Goal: Check status: Check status

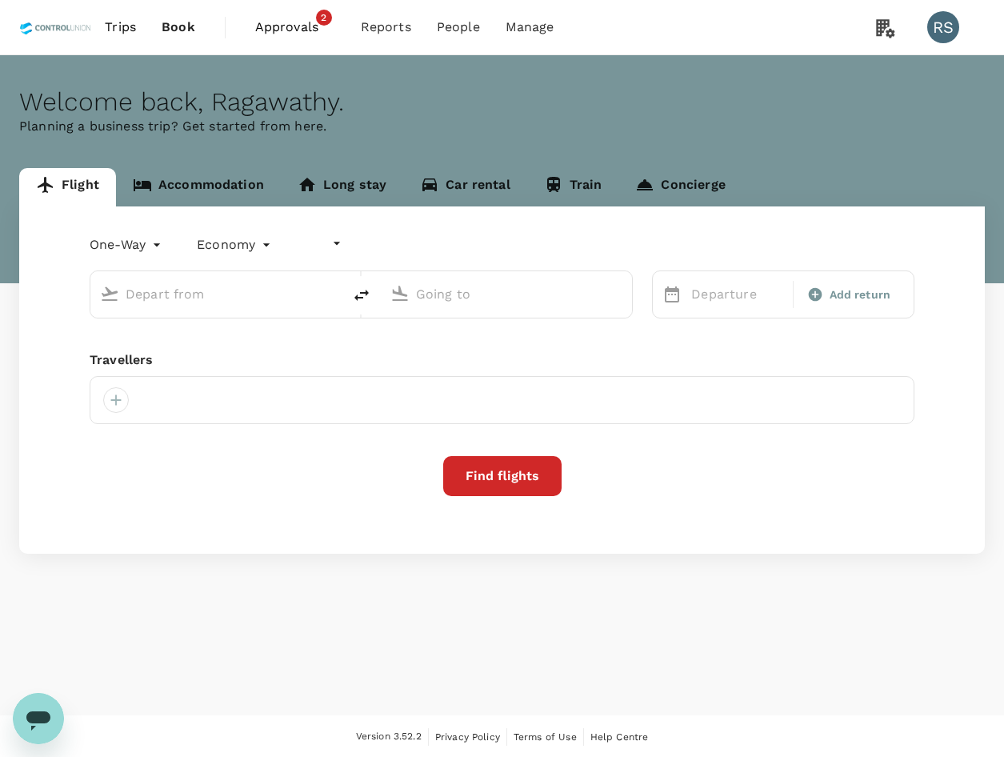
type input "undefined, undefined (any)"
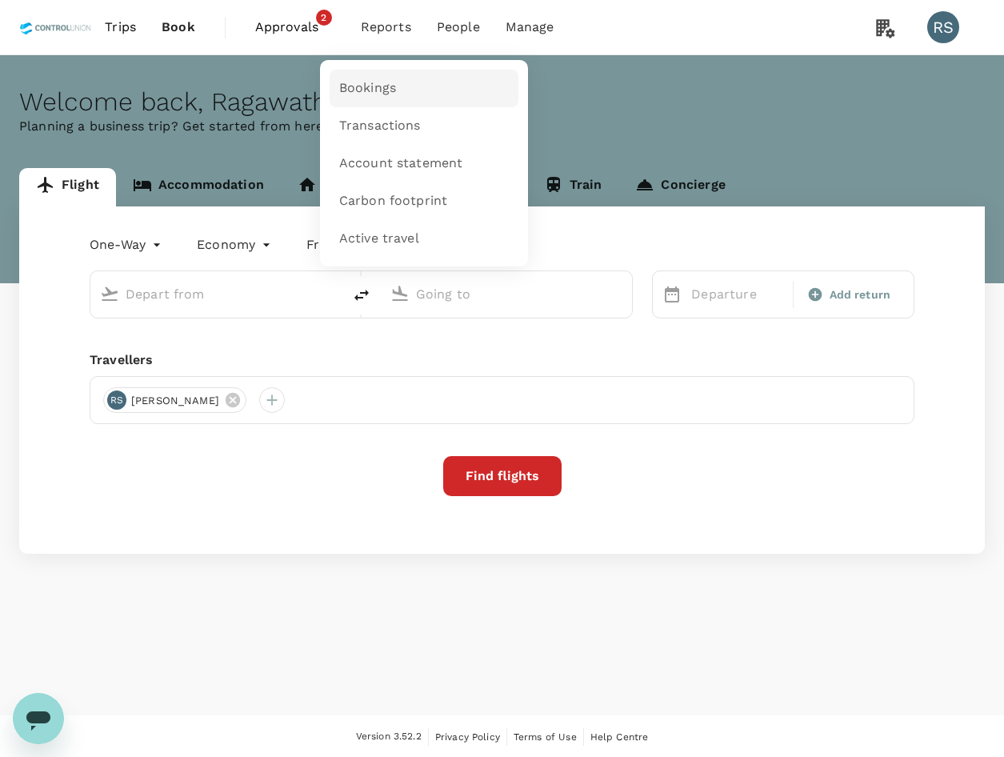
click at [387, 94] on span "Bookings" at bounding box center [367, 88] width 57 height 18
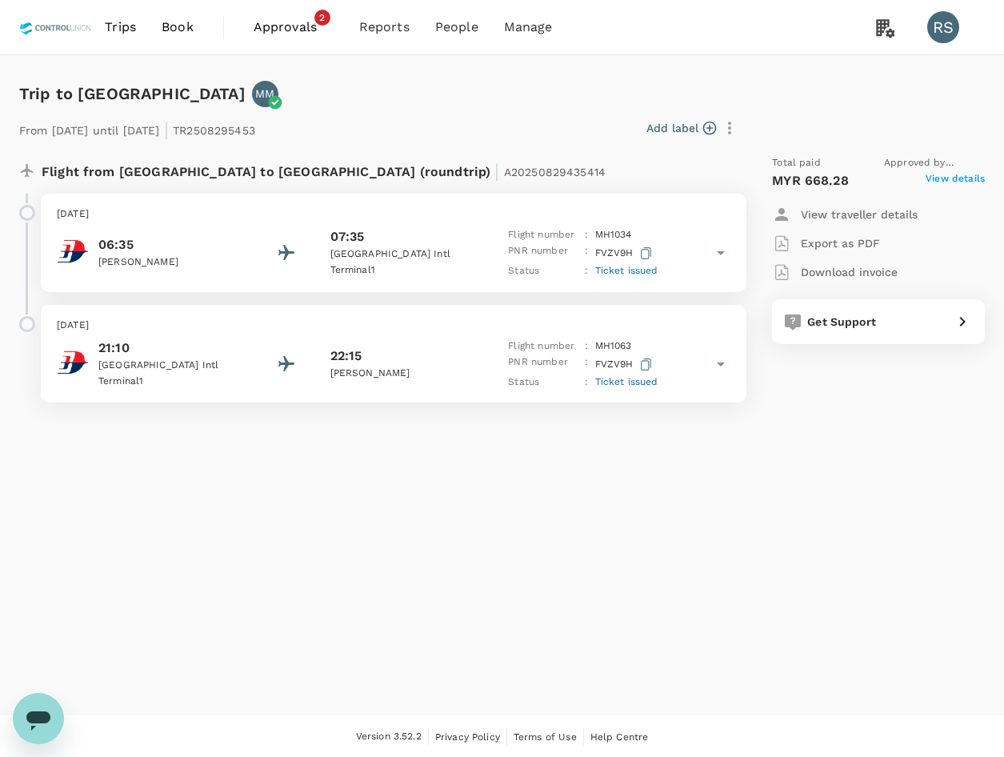
scroll to position [2, 0]
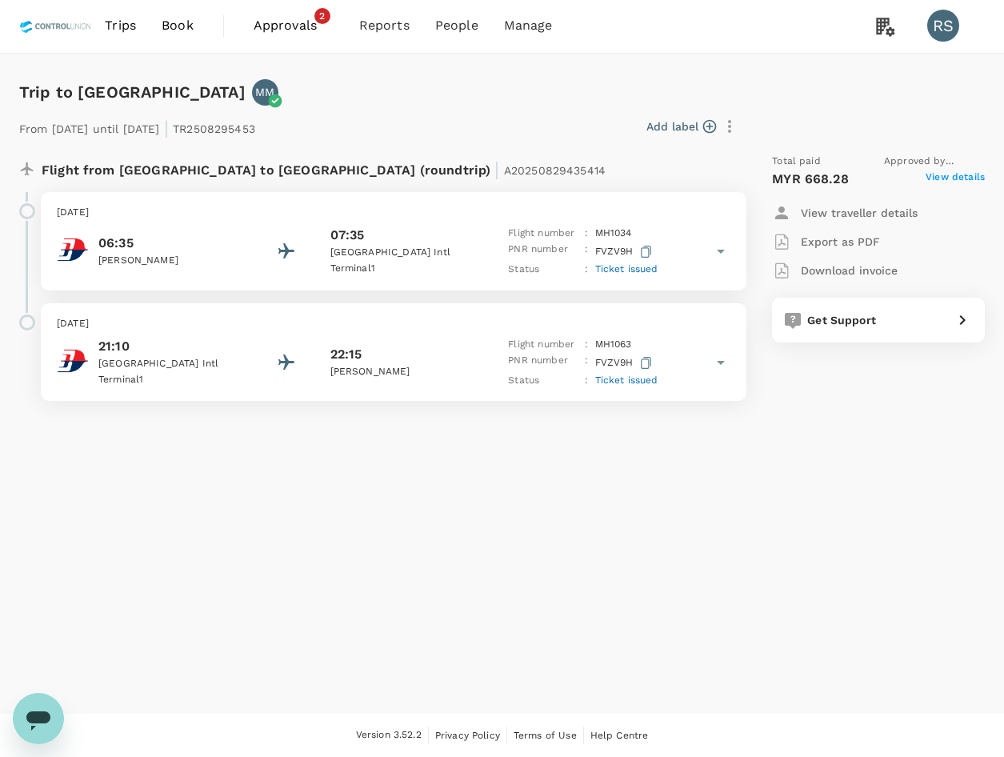
click at [634, 273] on span "Ticket issued" at bounding box center [626, 268] width 63 height 11
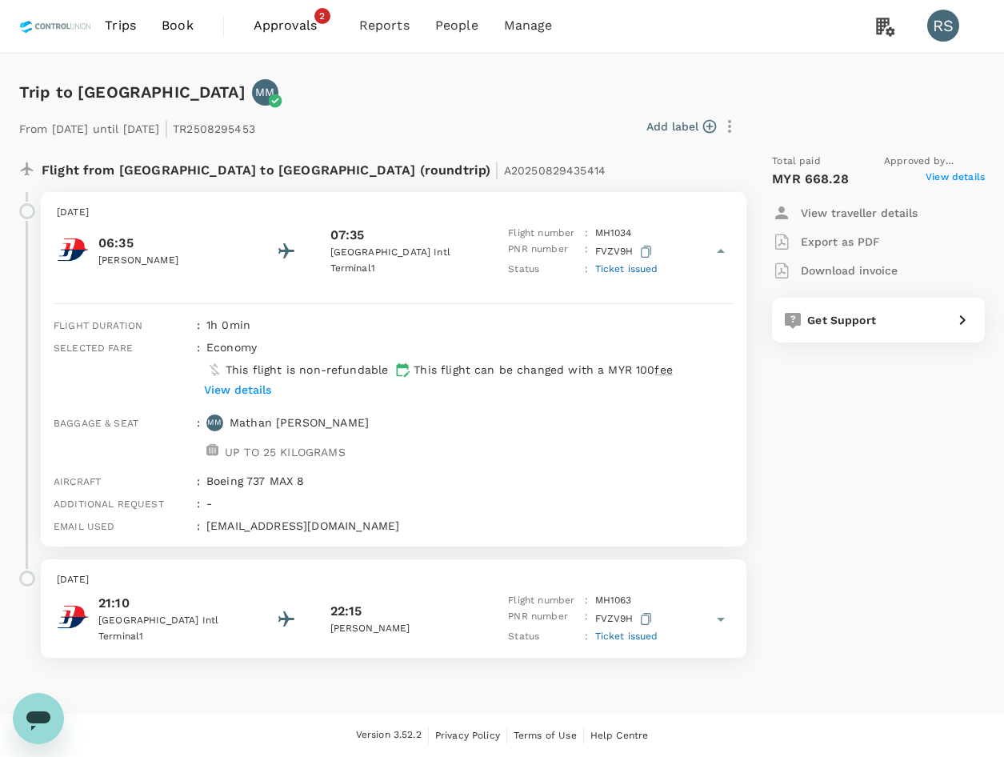
click at [252, 387] on p "View details" at bounding box center [237, 390] width 67 height 16
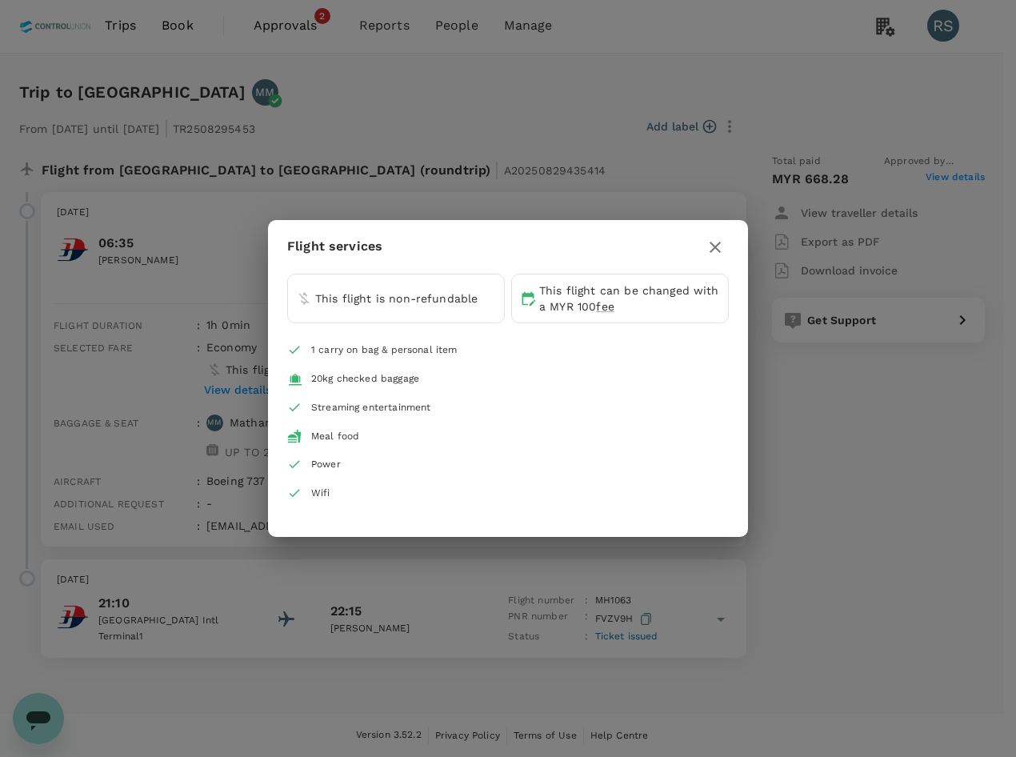
click at [714, 248] on icon "button" at bounding box center [715, 247] width 11 height 11
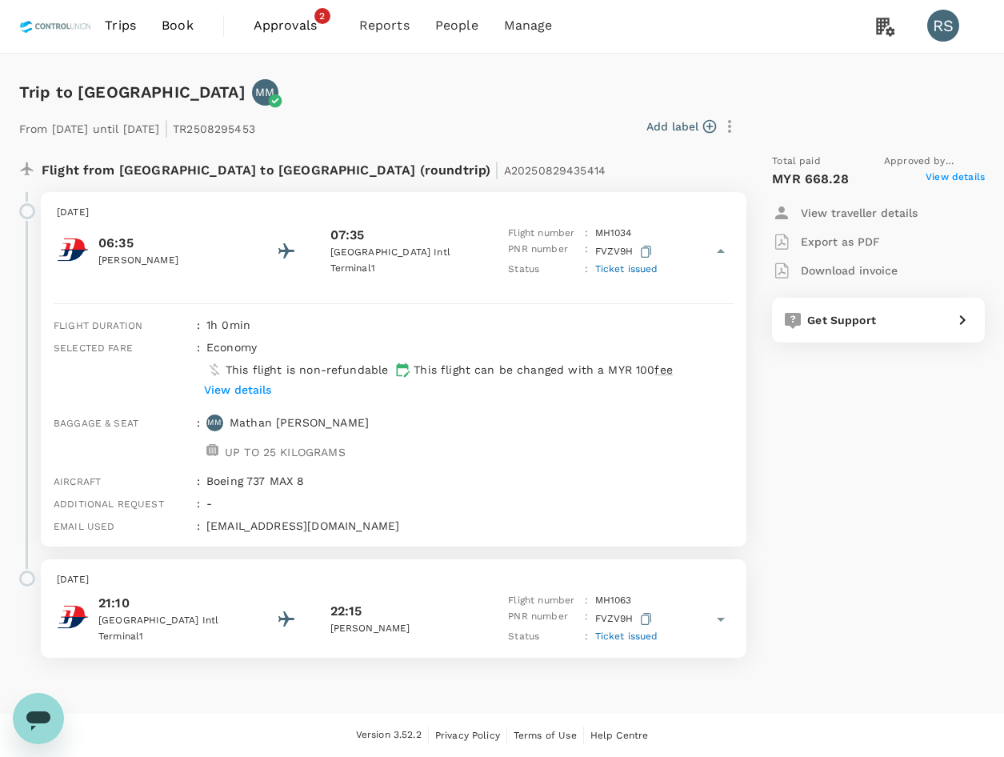
click at [976, 179] on span "View details" at bounding box center [955, 179] width 59 height 19
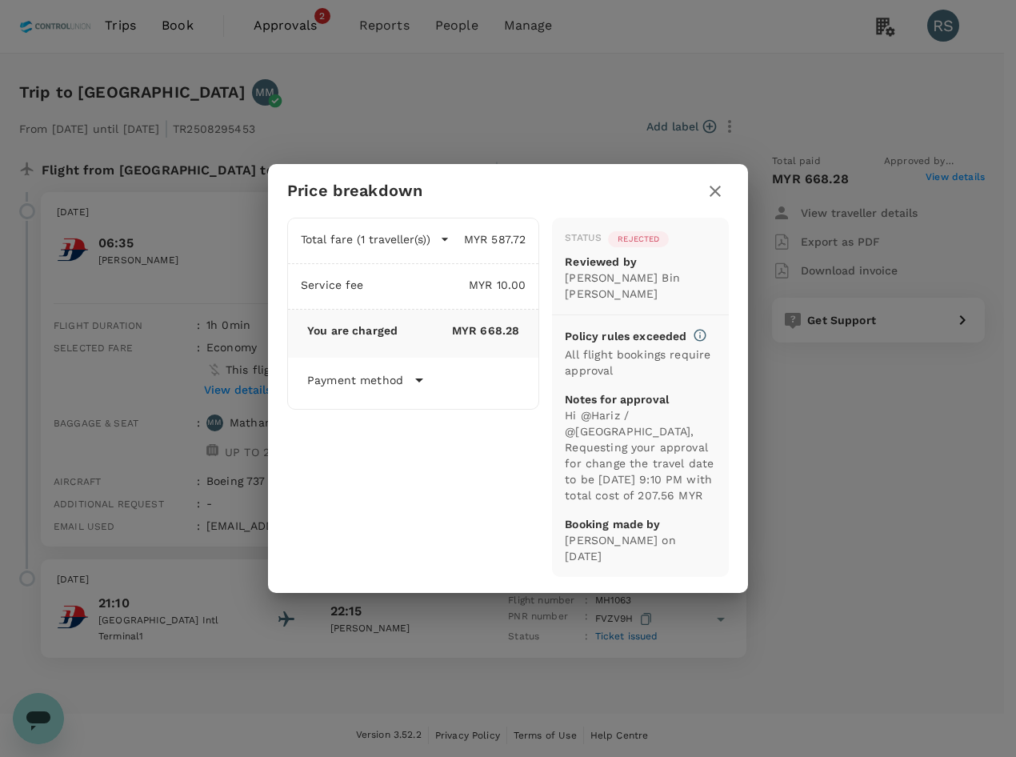
click at [718, 187] on icon "button" at bounding box center [715, 191] width 11 height 11
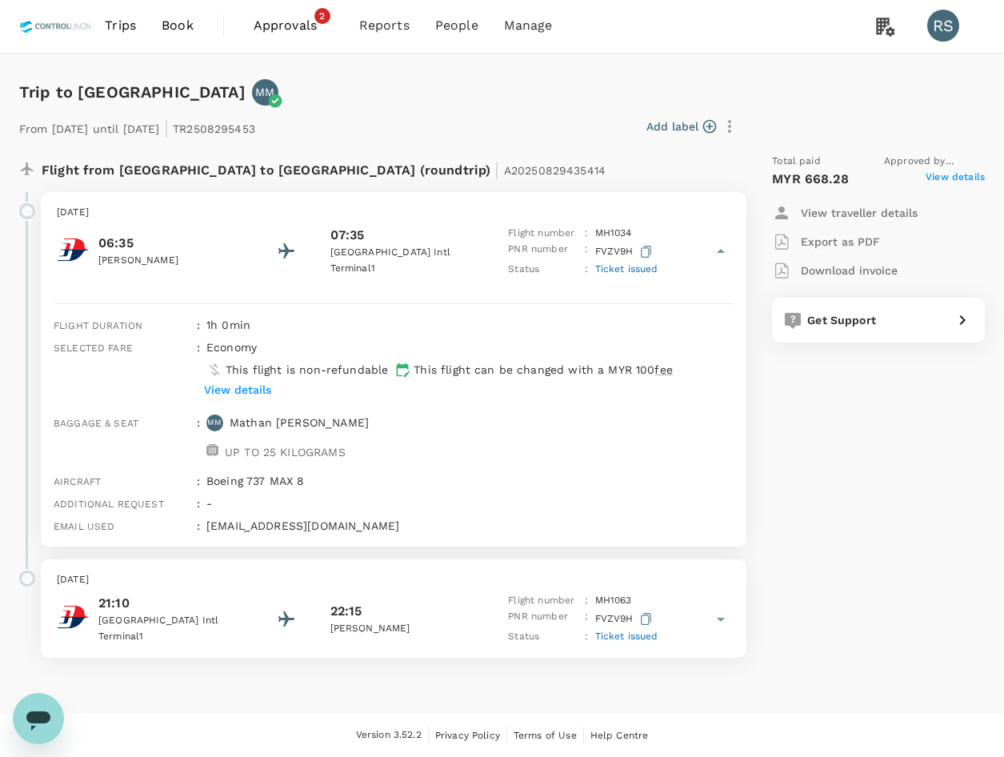
click at [943, 173] on span "View details" at bounding box center [955, 179] width 59 height 19
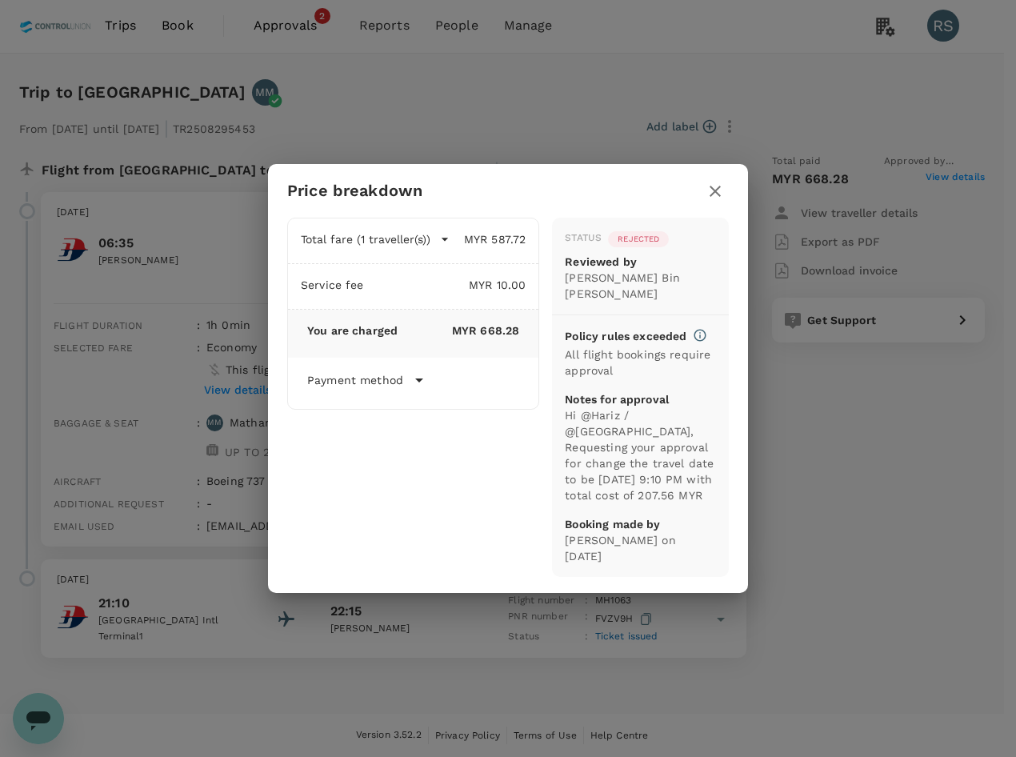
click at [716, 196] on icon "button" at bounding box center [715, 191] width 19 height 19
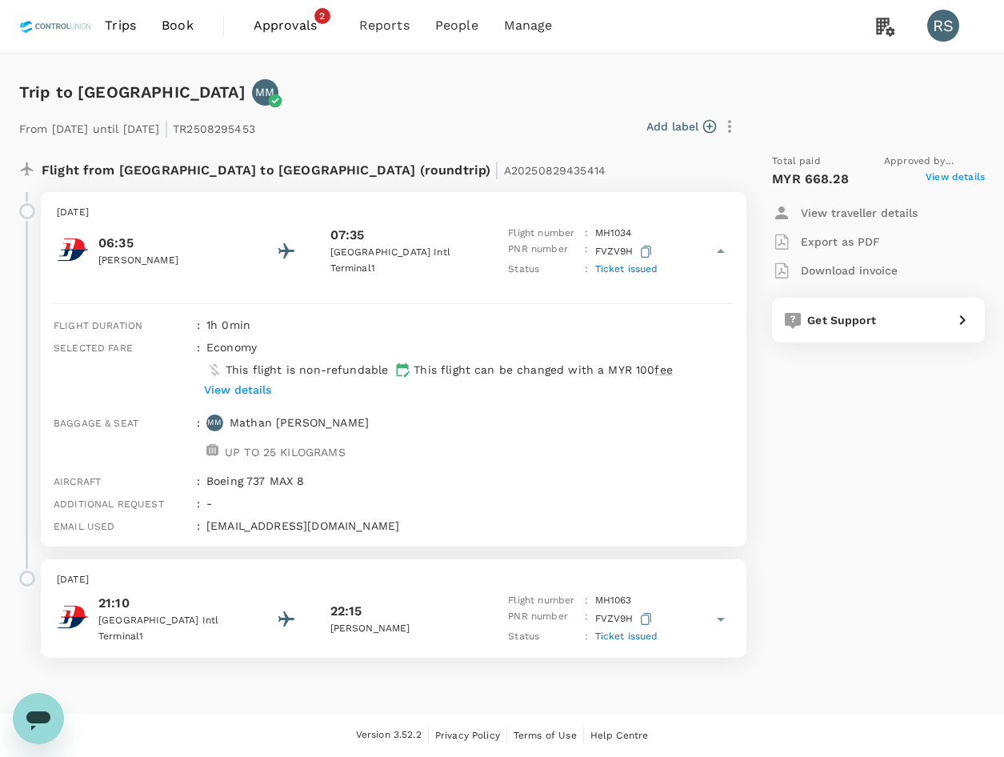
scroll to position [0, 0]
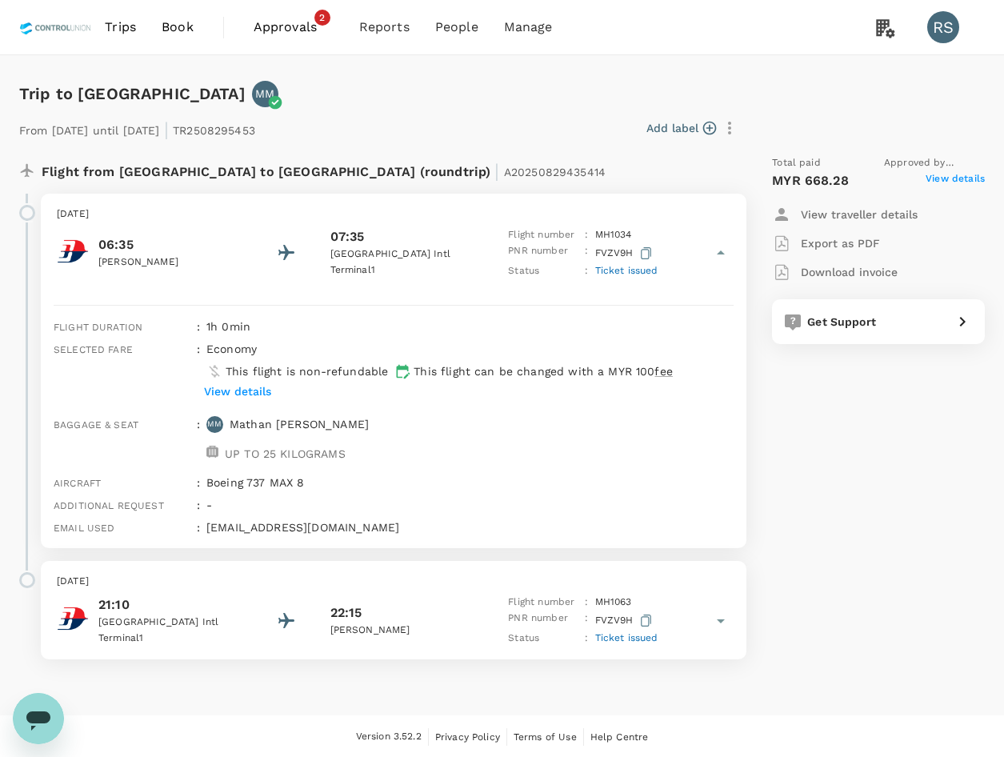
click at [946, 175] on span "View details" at bounding box center [955, 180] width 59 height 19
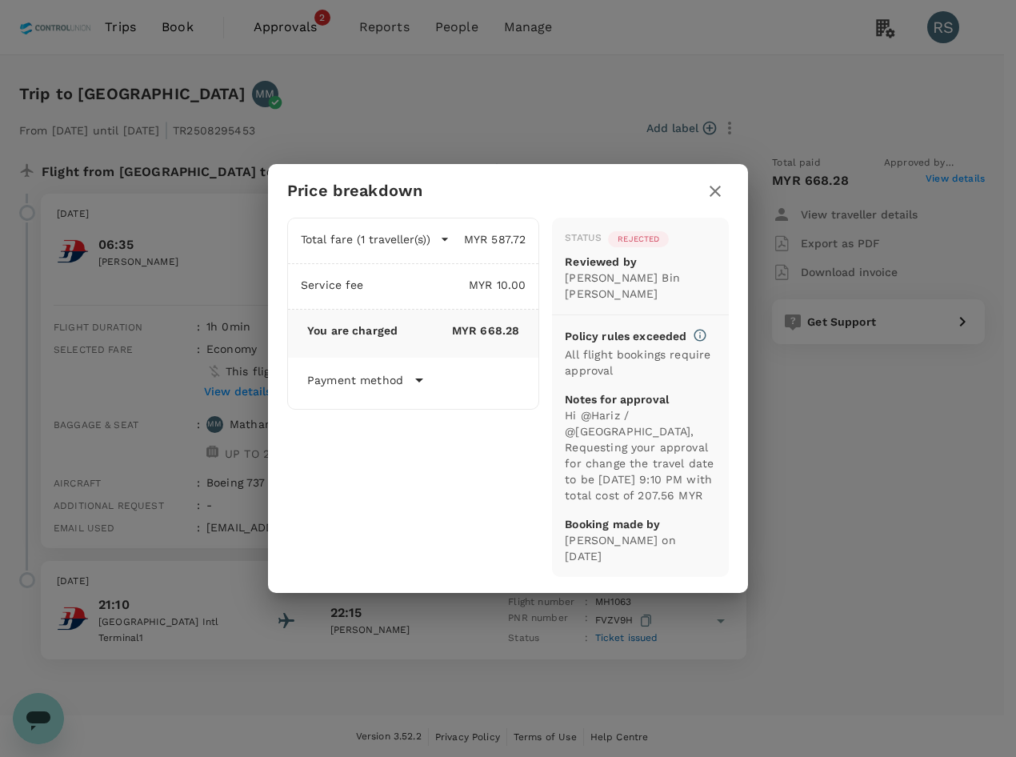
click at [713, 192] on icon "button" at bounding box center [715, 191] width 19 height 19
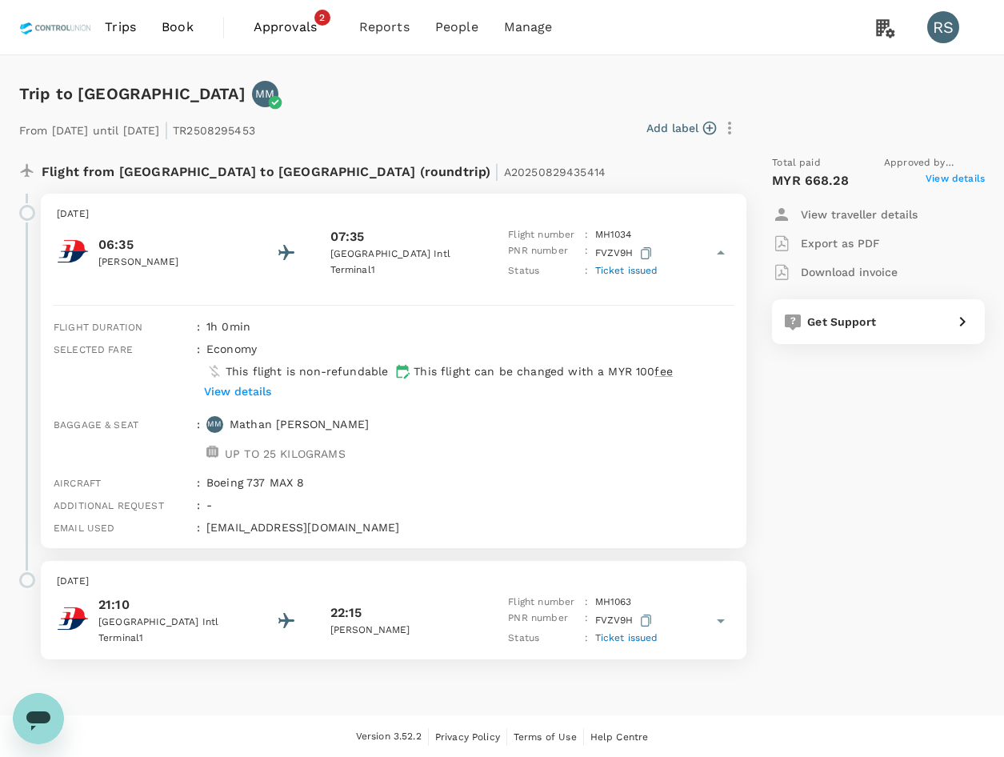
scroll to position [2, 0]
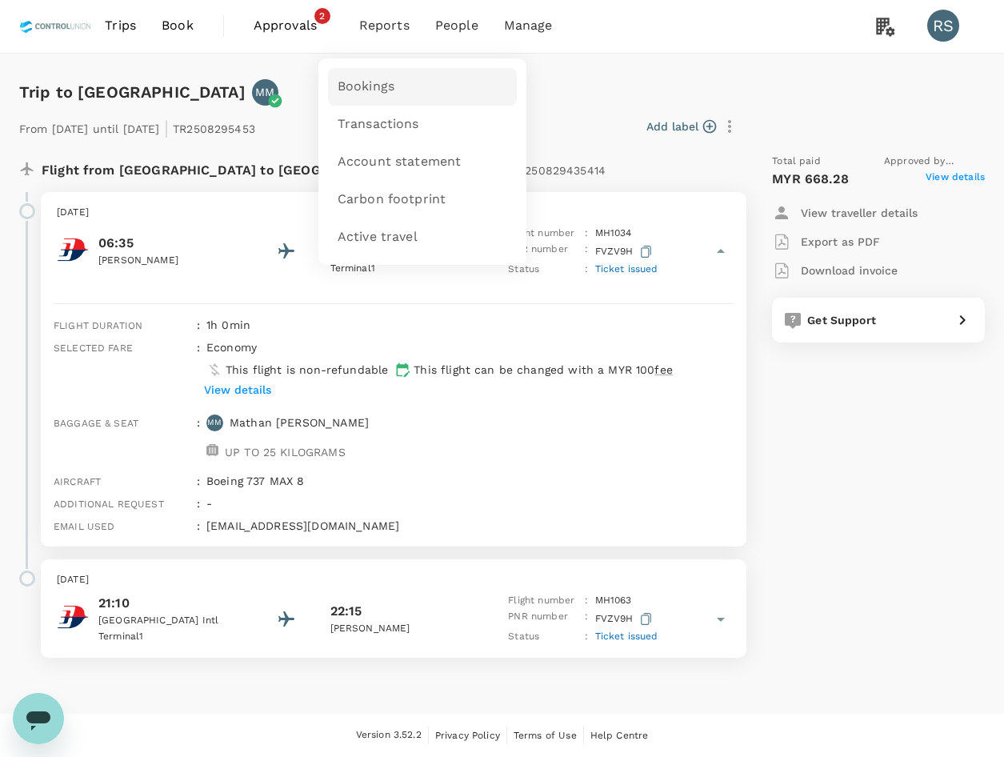
click at [369, 86] on span "Bookings" at bounding box center [366, 87] width 57 height 18
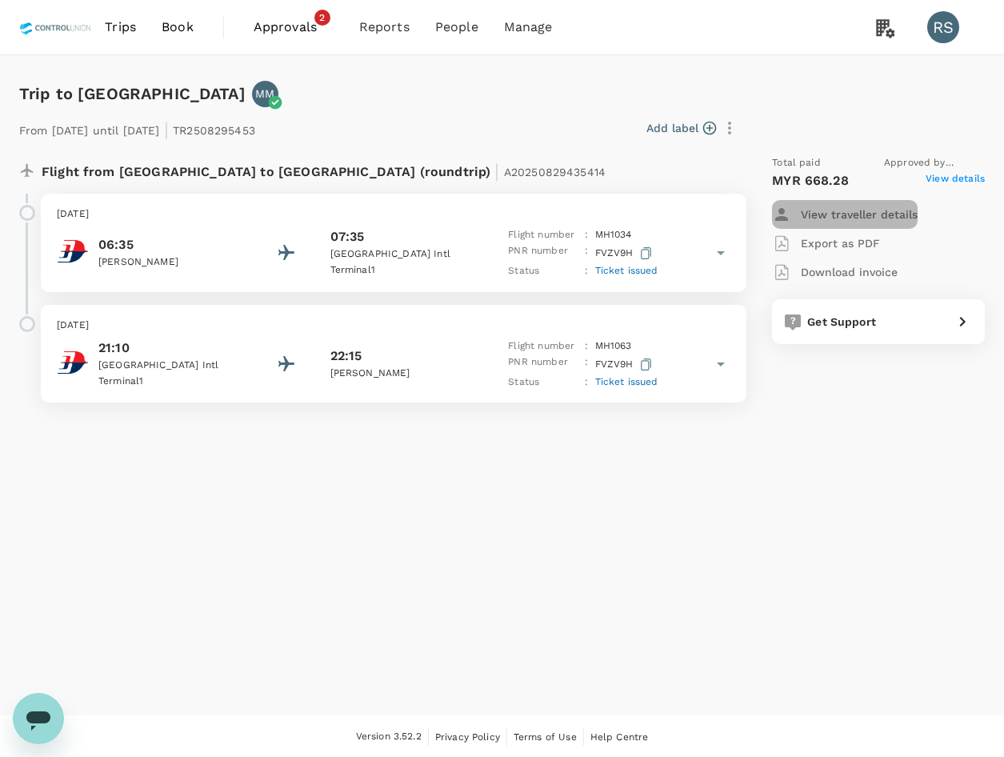
click at [864, 214] on p "View traveller details" at bounding box center [859, 214] width 117 height 16
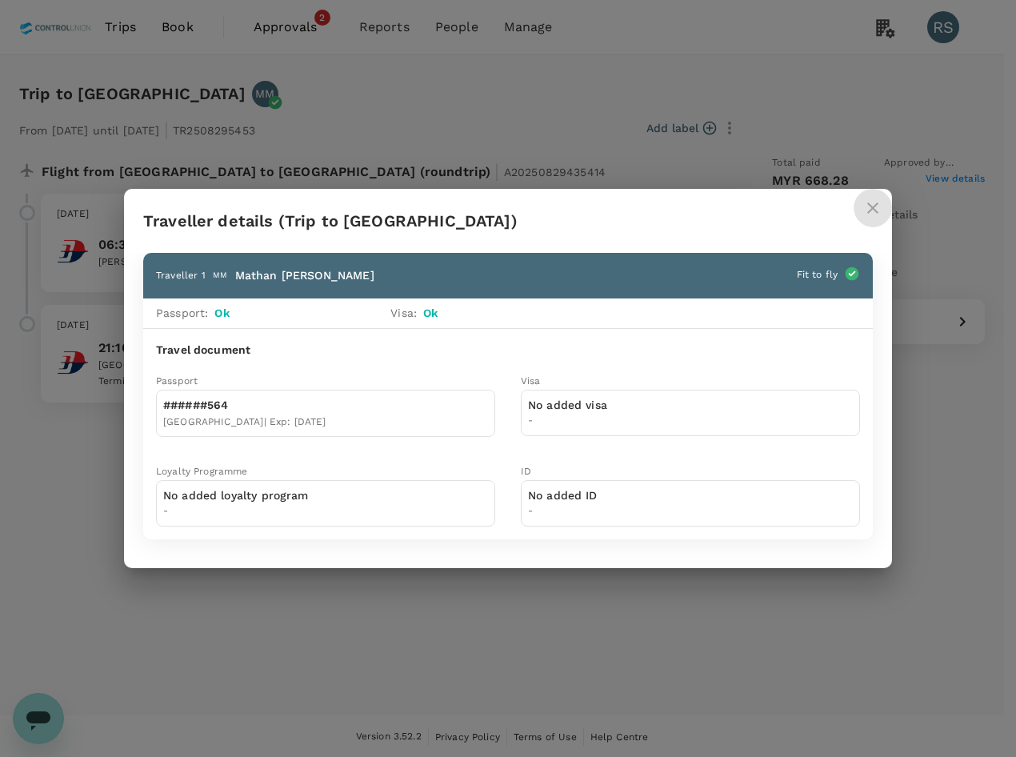
click at [864, 214] on icon "close" at bounding box center [872, 207] width 19 height 19
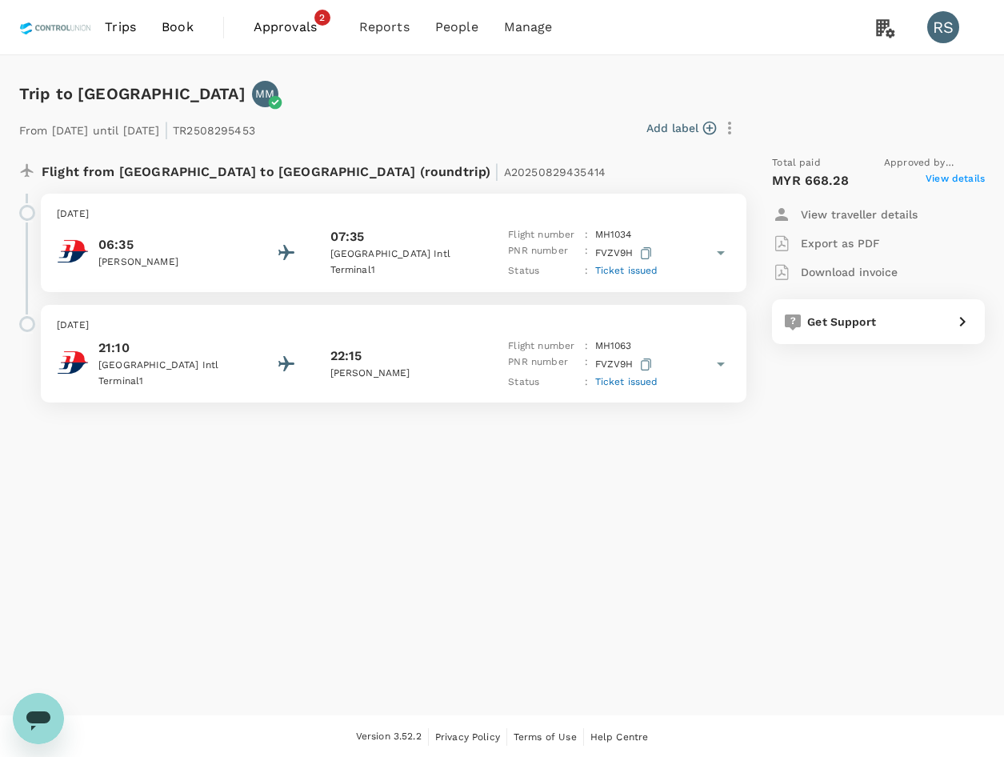
click at [872, 236] on p "Export as PDF" at bounding box center [840, 243] width 79 height 16
click at [974, 178] on span "View details" at bounding box center [955, 180] width 59 height 19
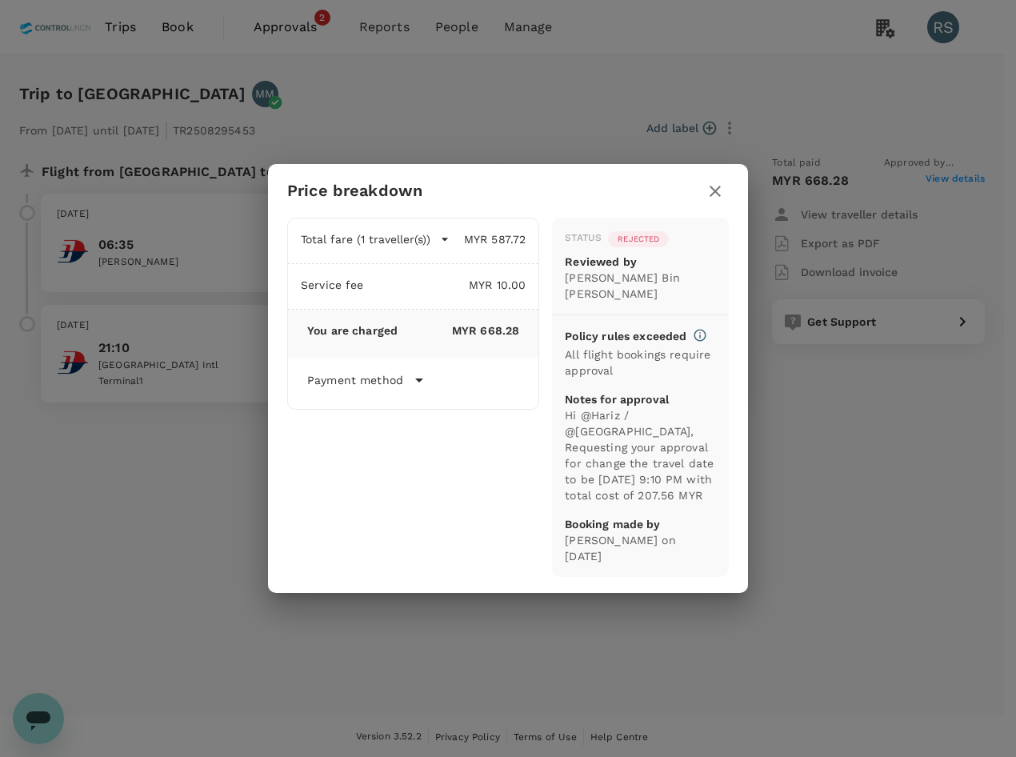
click at [847, 546] on div "Price breakdown Total fare (1 traveller(s)) MYR 587.72 Air fare MYR 587.72 Bagg…" at bounding box center [508, 378] width 1016 height 757
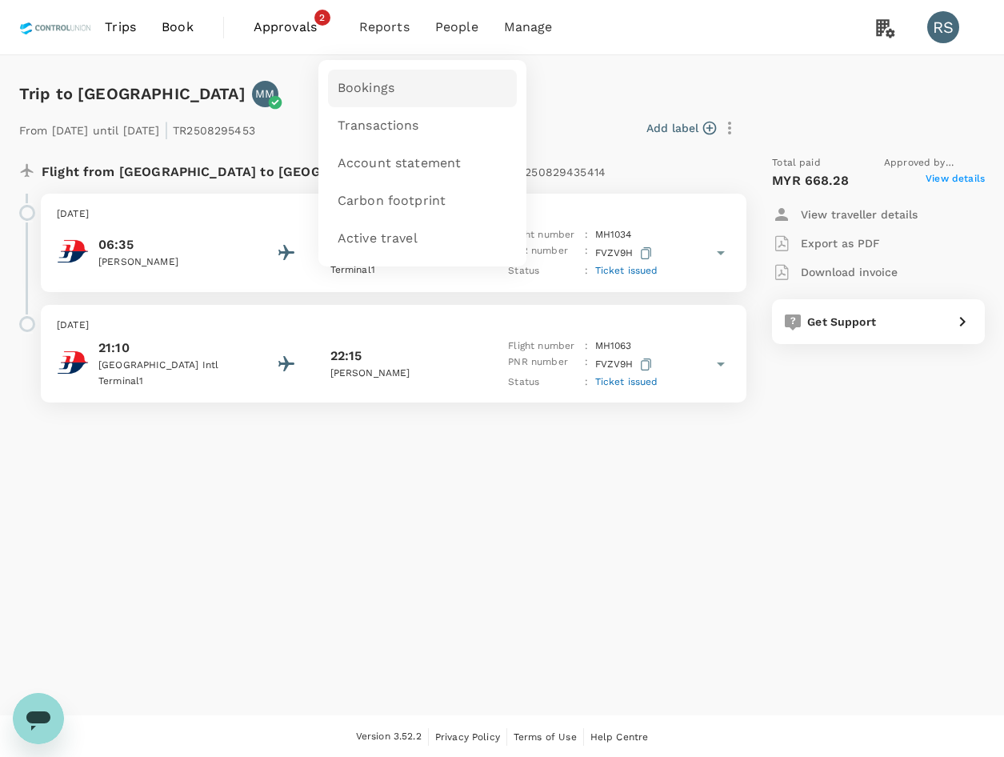
click at [374, 86] on span "Bookings" at bounding box center [366, 88] width 57 height 18
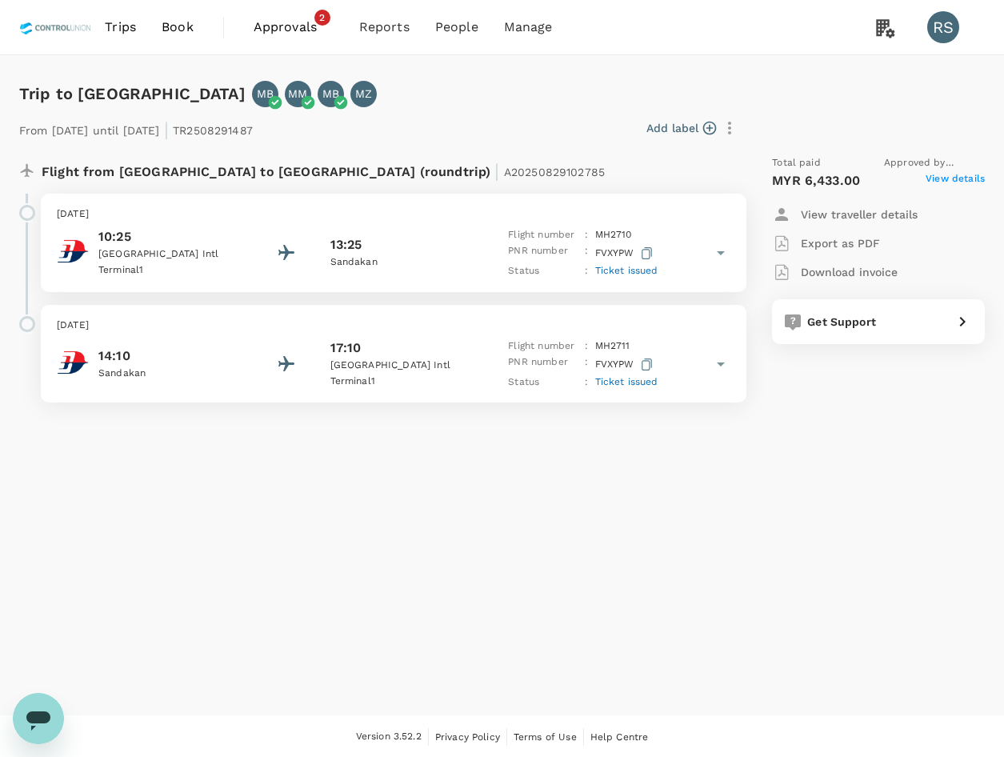
click at [852, 275] on p "Download invoice" at bounding box center [849, 272] width 97 height 16
click at [961, 171] on span "View details" at bounding box center [955, 180] width 59 height 19
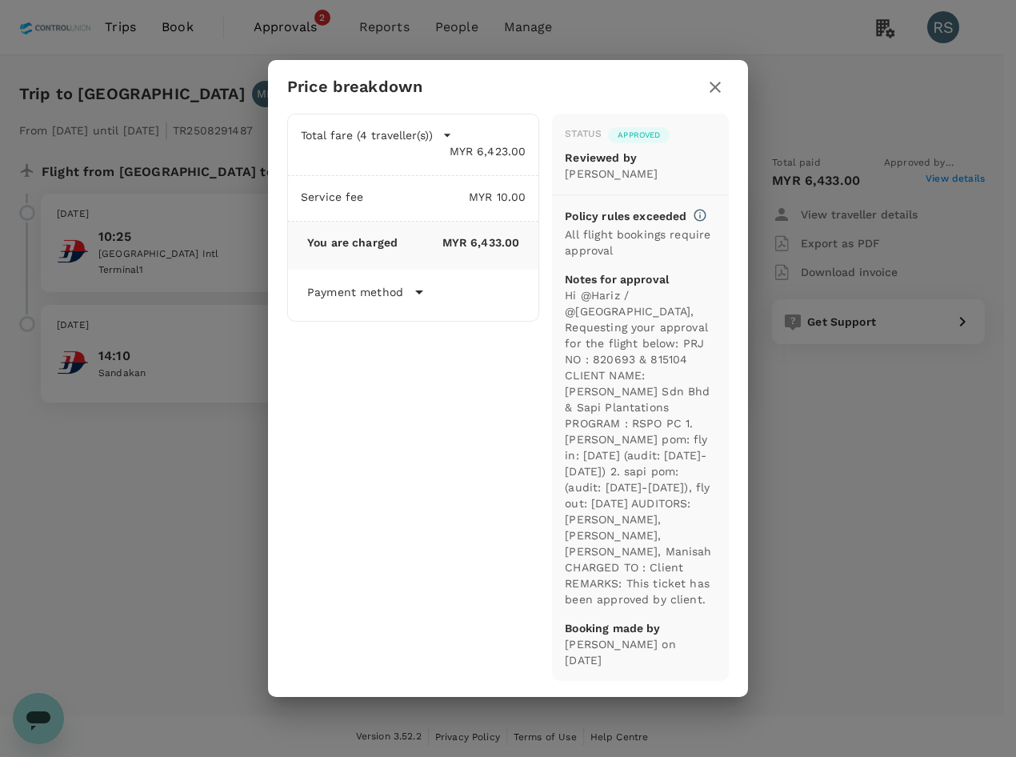
click at [716, 97] on icon "button" at bounding box center [715, 87] width 19 height 19
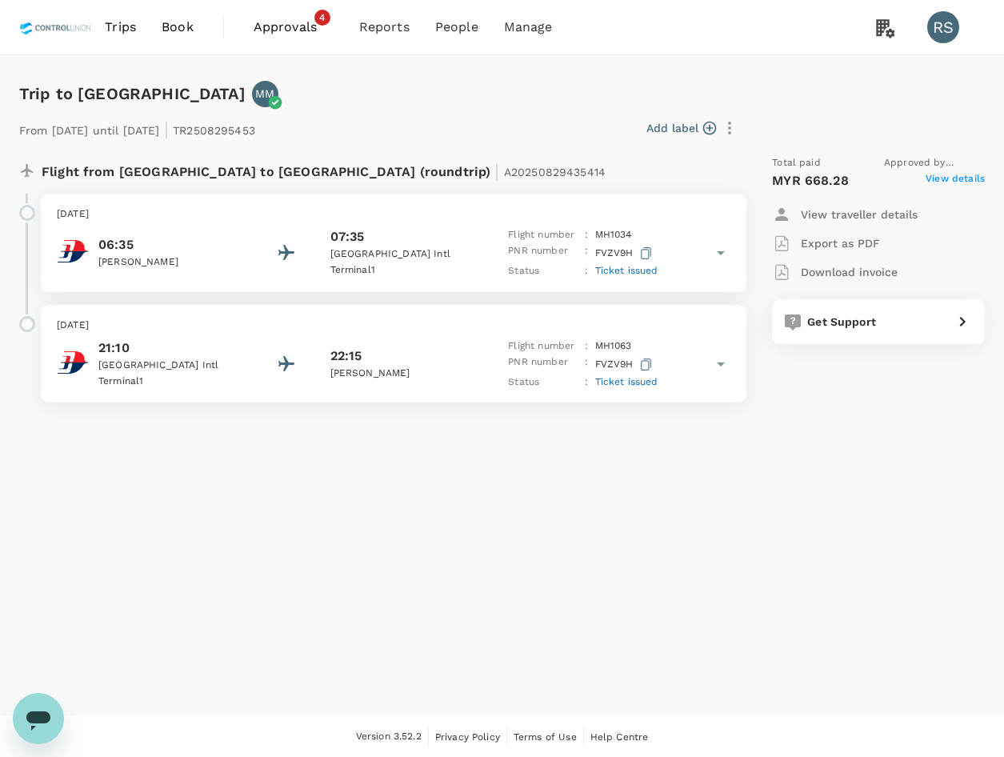
click at [969, 176] on span "View details" at bounding box center [955, 180] width 59 height 19
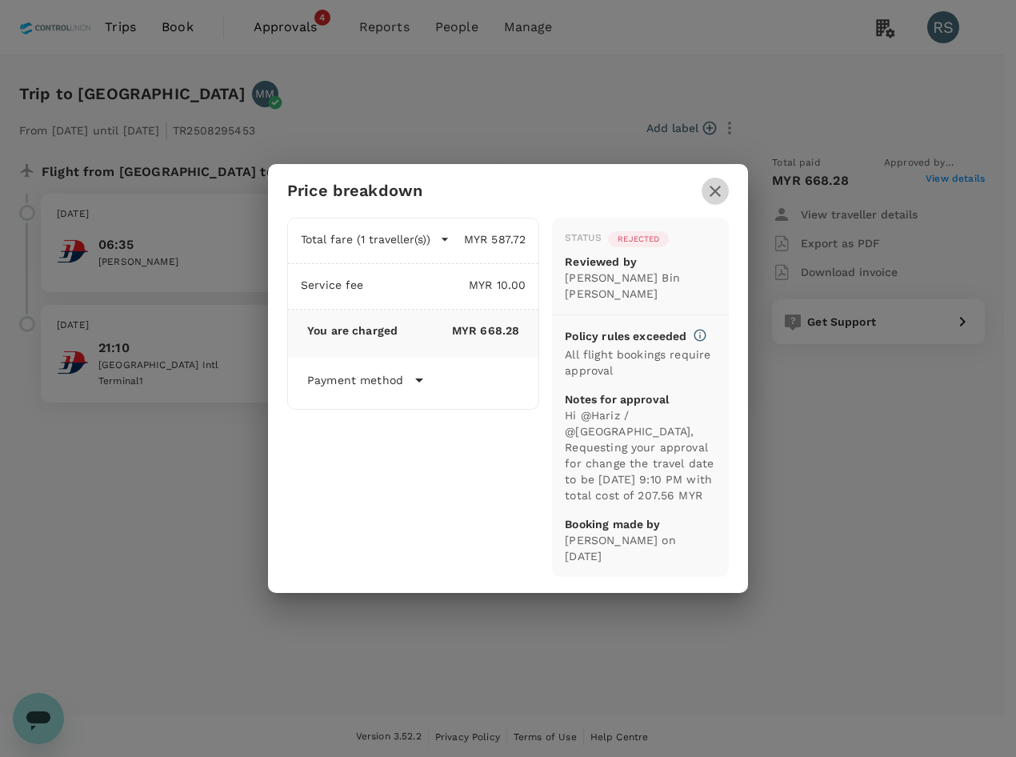
click at [720, 182] on icon "button" at bounding box center [715, 191] width 19 height 19
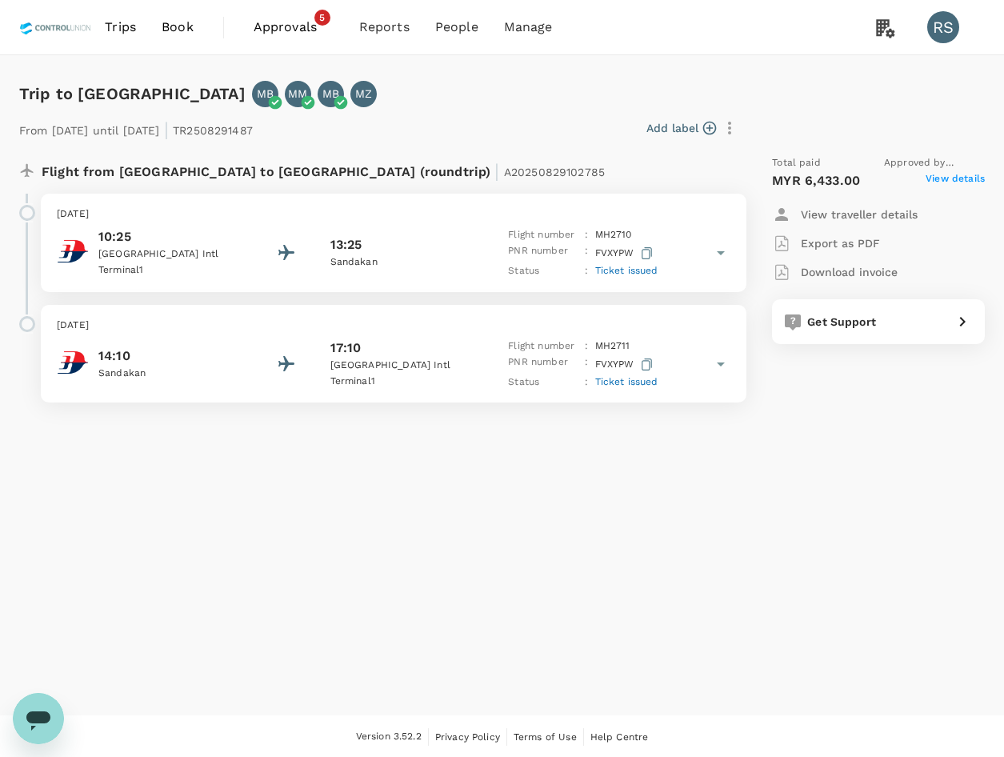
click at [956, 178] on span "View details" at bounding box center [955, 180] width 59 height 19
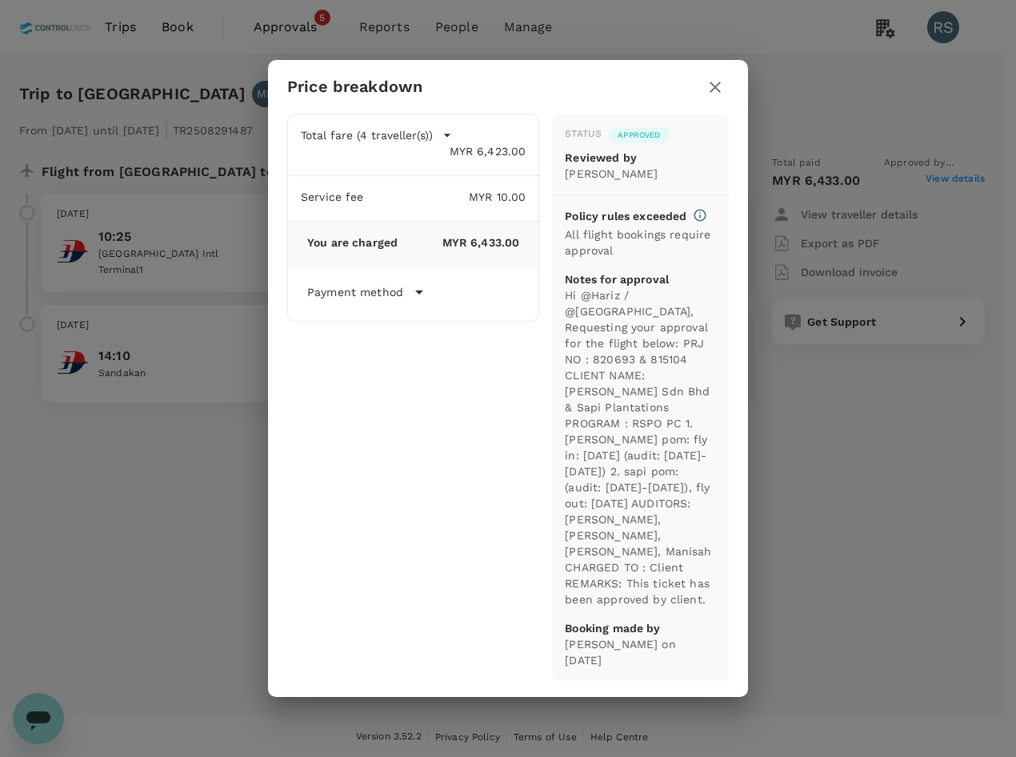
click at [714, 97] on icon "button" at bounding box center [715, 87] width 19 height 19
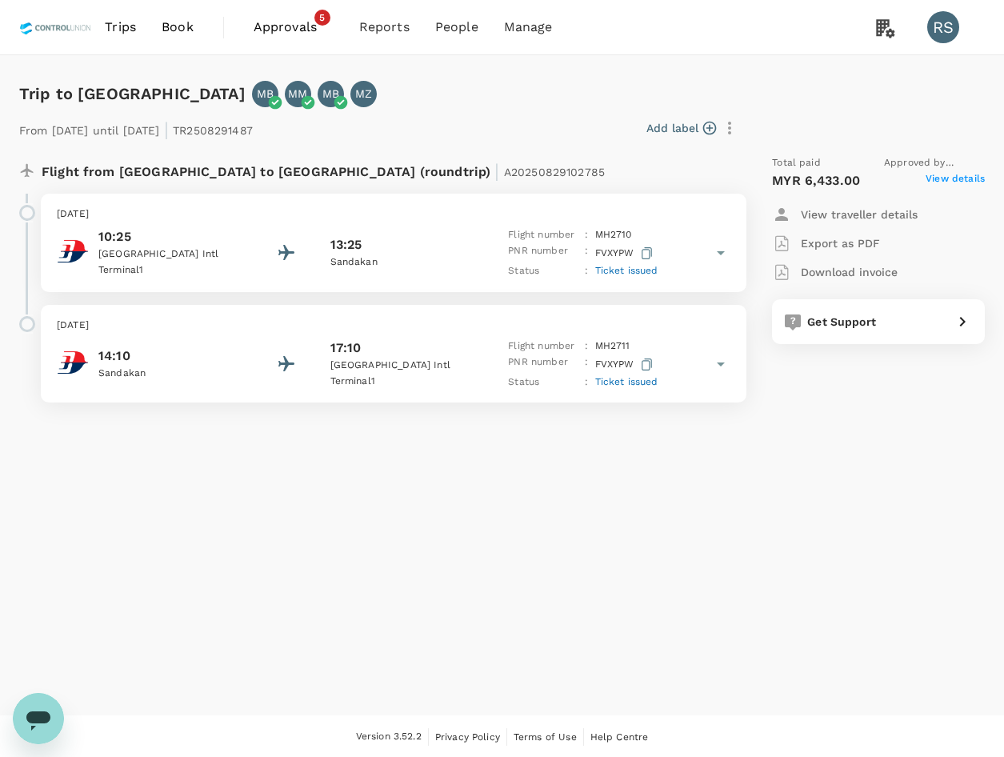
click at [84, 174] on p "Flight from [GEOGRAPHIC_DATA] to [GEOGRAPHIC_DATA] (roundtrip) | A20250829102785" at bounding box center [323, 169] width 563 height 29
